Goal: Information Seeking & Learning: Check status

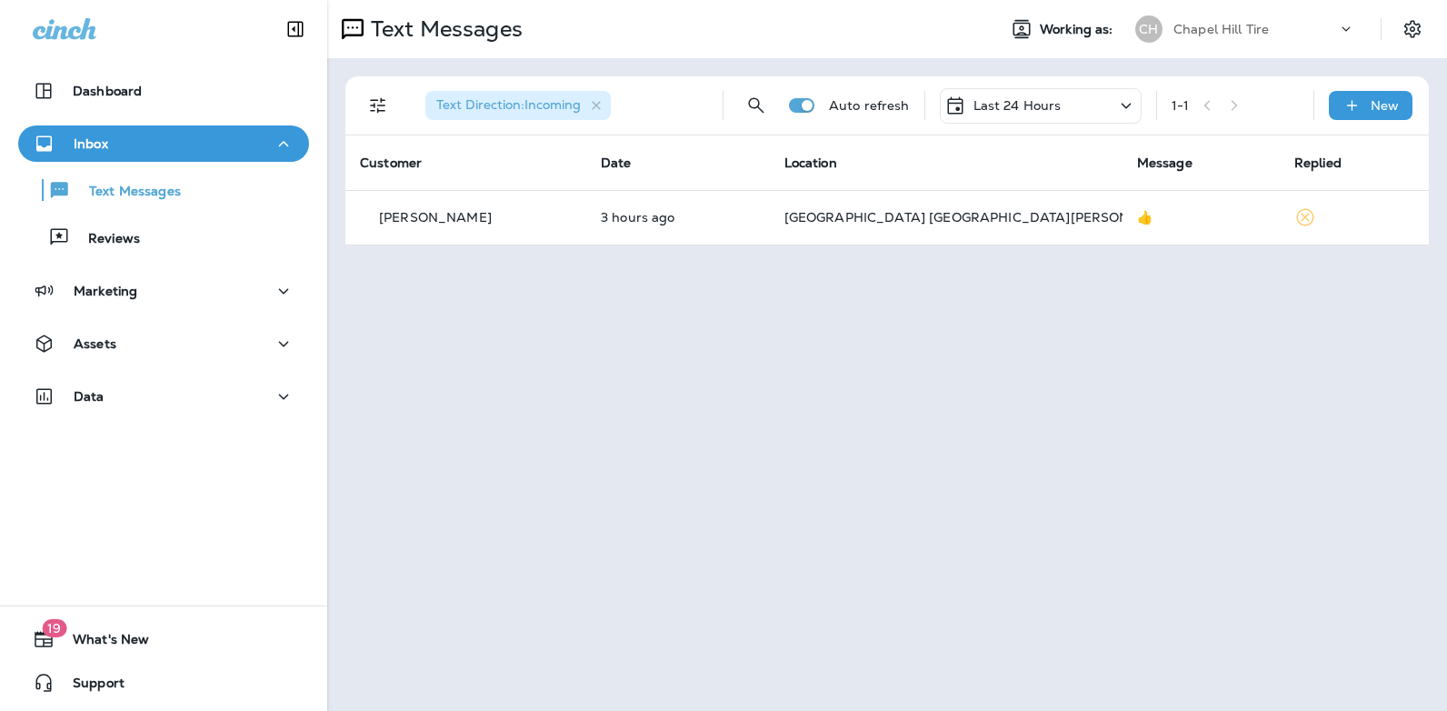
click at [1128, 102] on icon at bounding box center [1126, 106] width 22 height 23
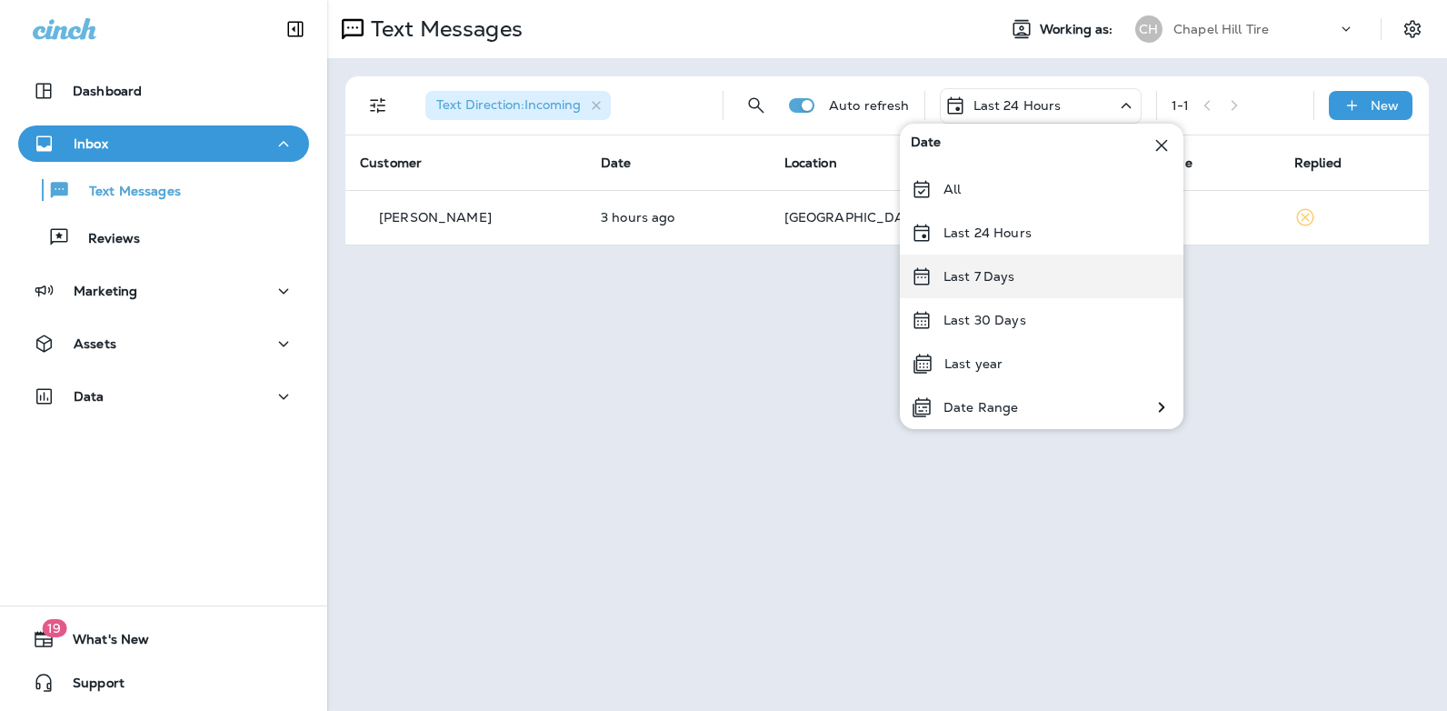
click at [1046, 278] on div "Last 7 Days" at bounding box center [1042, 277] width 284 height 44
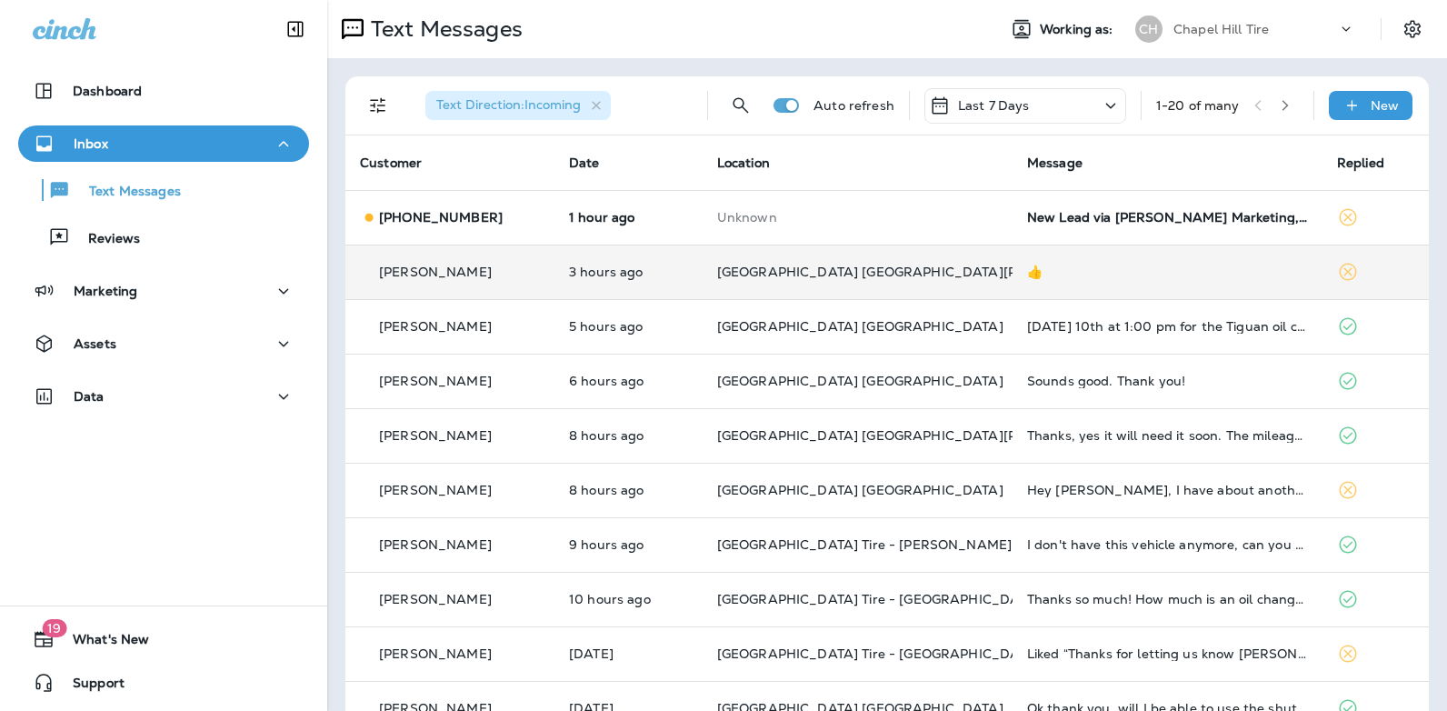
click at [1027, 277] on div "👍" at bounding box center [1167, 272] width 281 height 15
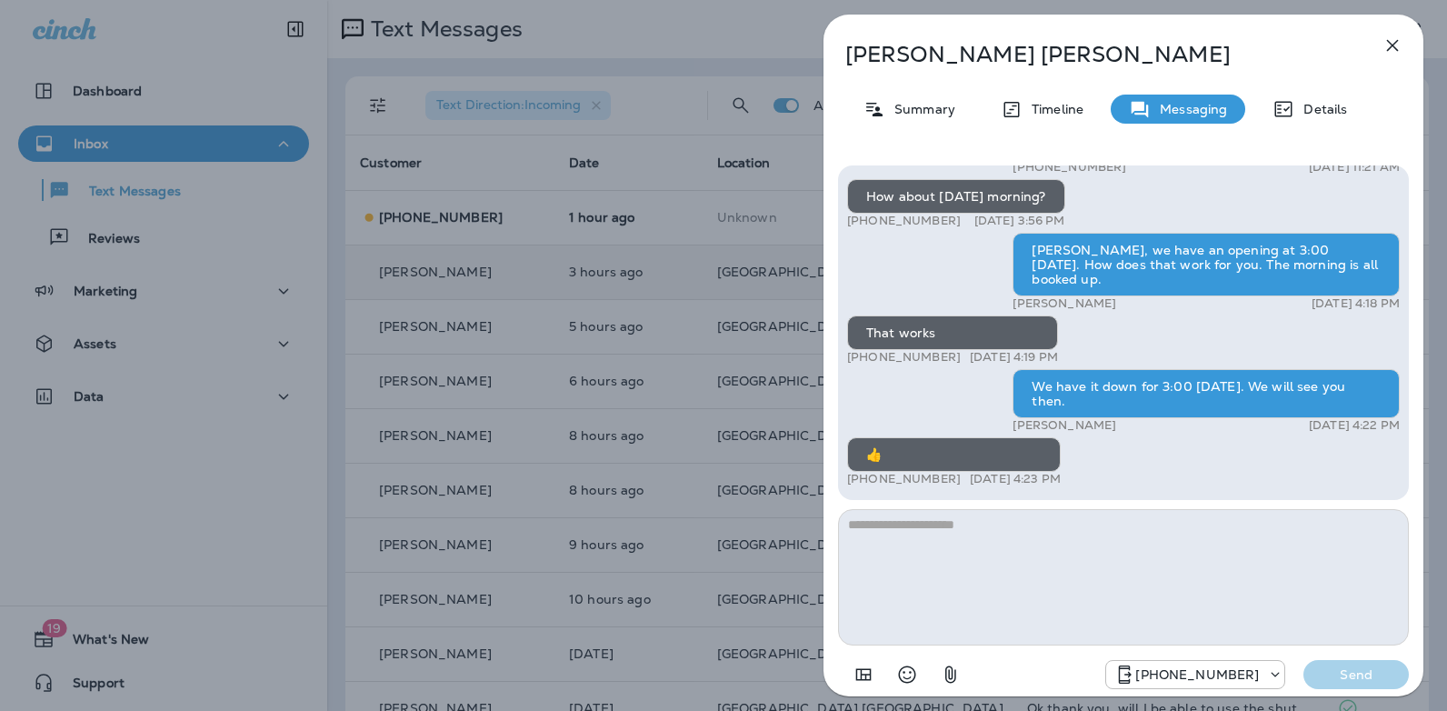
click at [1385, 37] on icon "button" at bounding box center [1393, 46] width 22 height 22
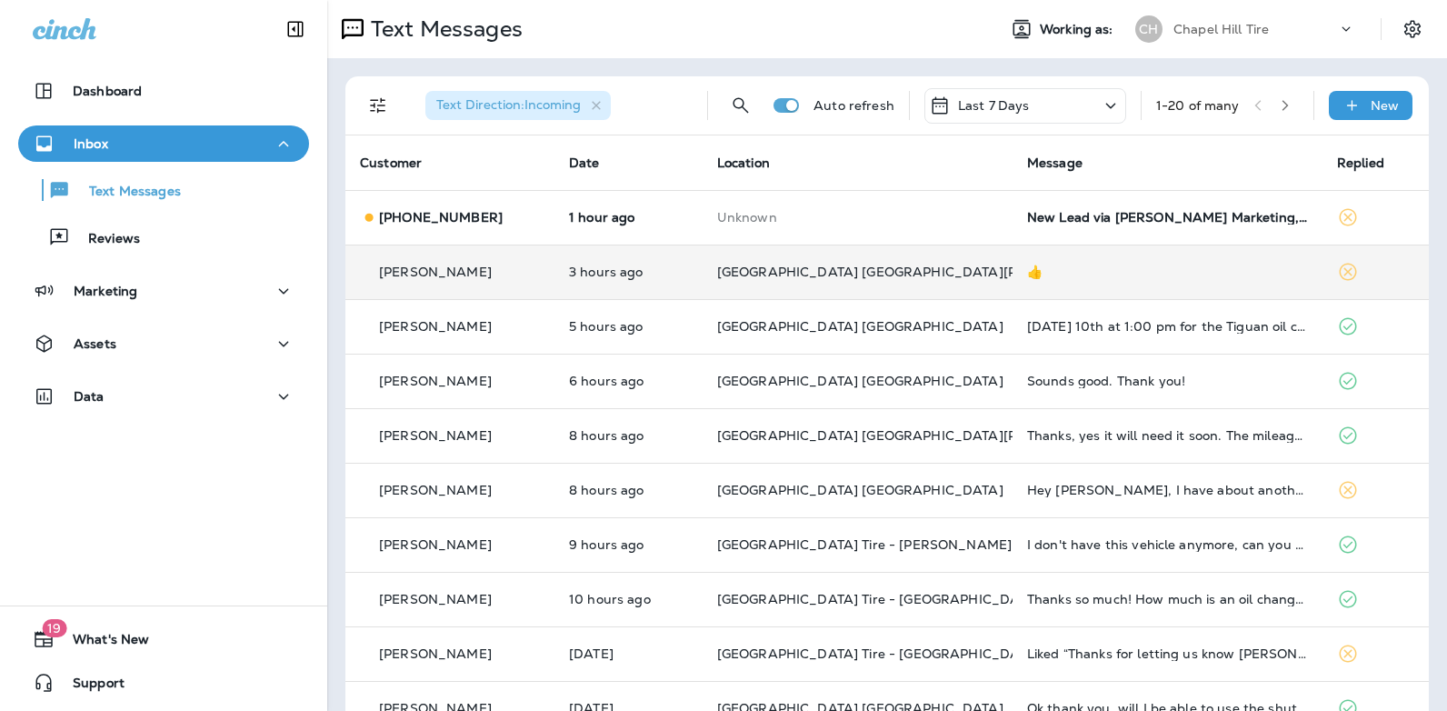
click at [1106, 106] on icon at bounding box center [1111, 105] width 10 height 5
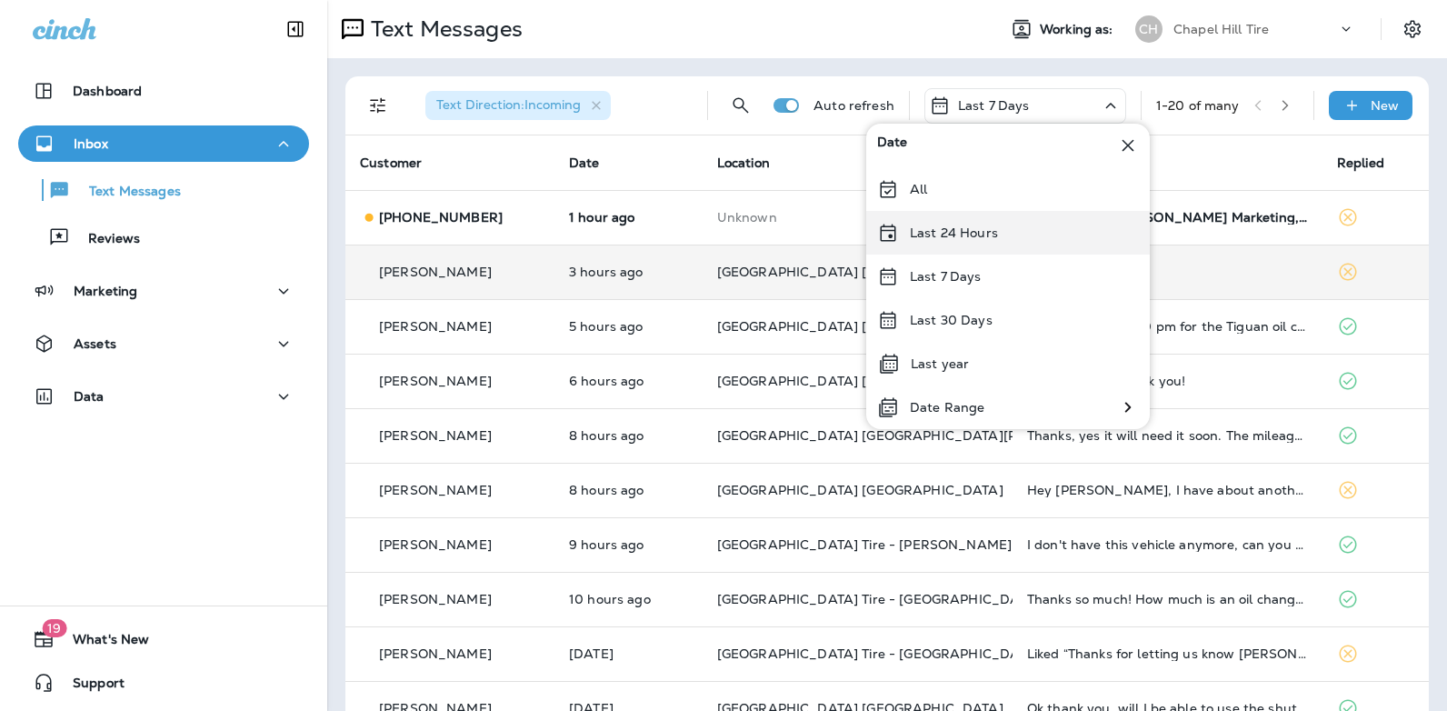
click at [993, 239] on p "Last 24 Hours" at bounding box center [954, 232] width 88 height 15
